Goal: Task Accomplishment & Management: Use online tool/utility

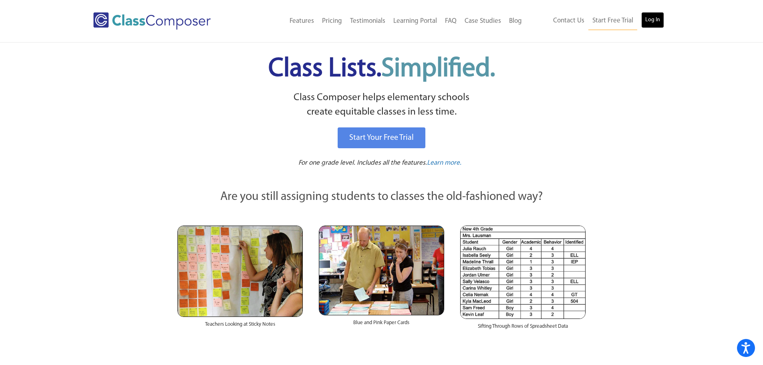
click at [651, 19] on link "Log In" at bounding box center [652, 20] width 23 height 16
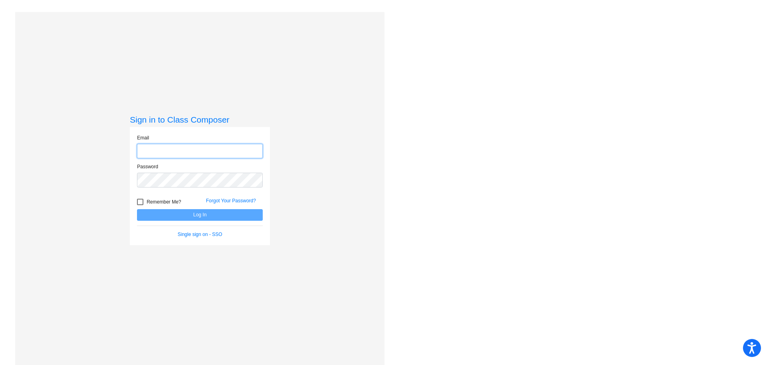
type input "[EMAIL_ADDRESS][DOMAIN_NAME]"
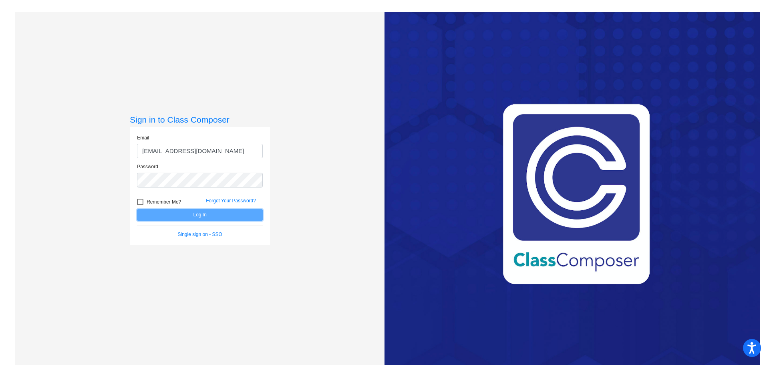
click at [175, 217] on button "Log In" at bounding box center [200, 215] width 126 height 12
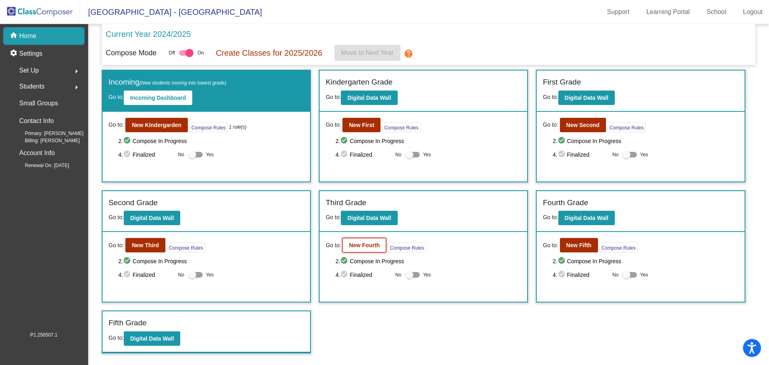
click at [368, 246] on b "New Fourth" at bounding box center [364, 245] width 31 height 6
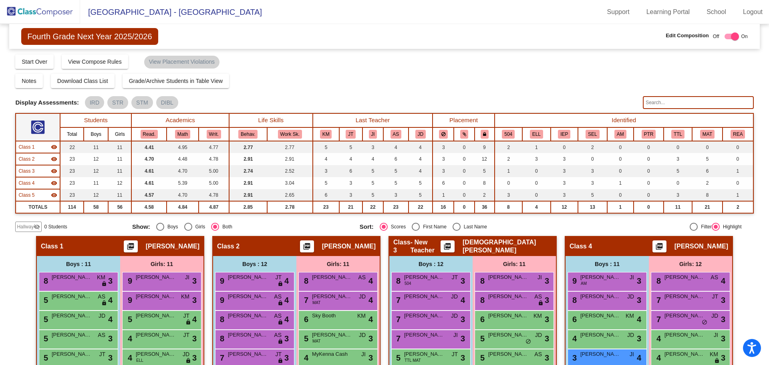
click at [695, 97] on input "text" at bounding box center [697, 102] width 110 height 13
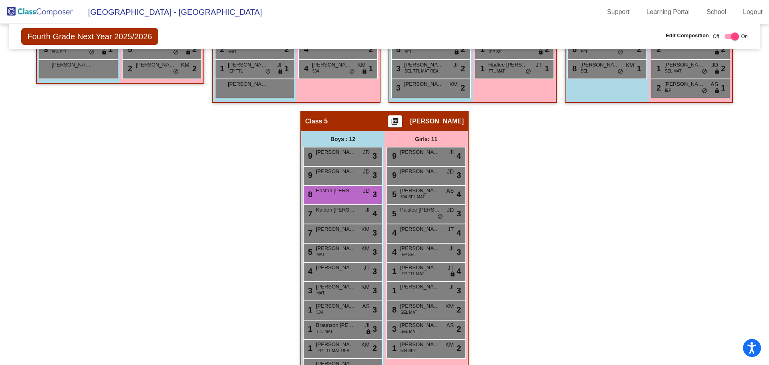
scroll to position [430, 0]
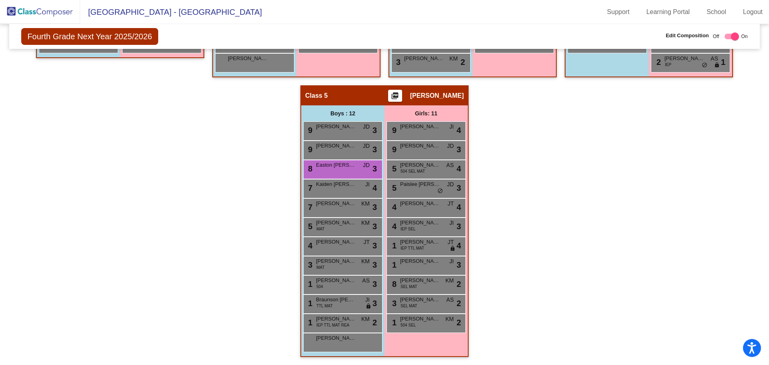
type input "easton"
